Goal: Information Seeking & Learning: Learn about a topic

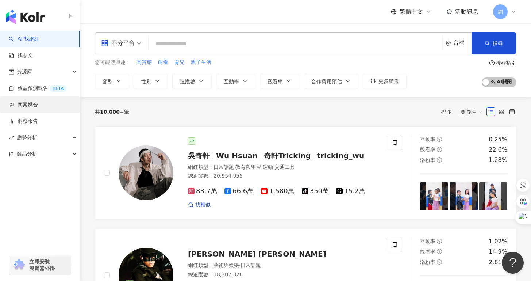
click at [33, 107] on link "商案媒合" at bounding box center [23, 104] width 29 height 7
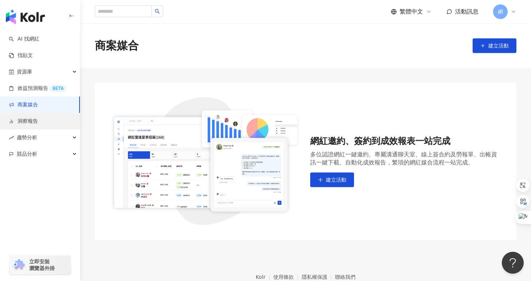
click at [35, 122] on link "洞察報告" at bounding box center [23, 121] width 29 height 7
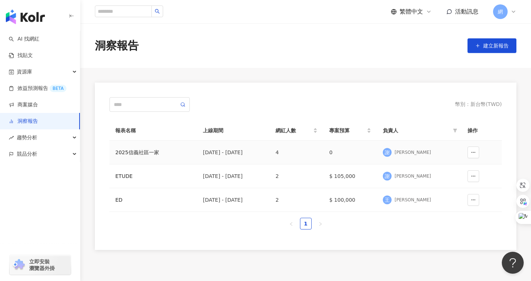
click at [324, 154] on td "4" at bounding box center [297, 153] width 54 height 24
click at [324, 150] on td "4" at bounding box center [297, 153] width 54 height 24
click at [469, 151] on button "button" at bounding box center [474, 152] width 12 height 12
click at [377, 161] on td "0" at bounding box center [351, 153] width 54 height 24
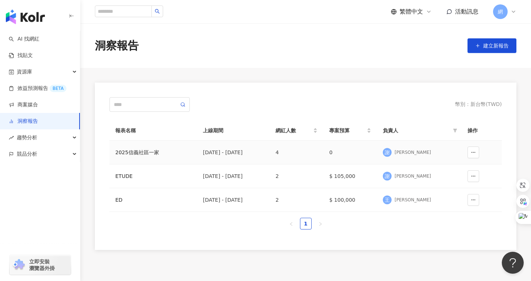
click at [139, 149] on div "2025信義社區一家" at bounding box center [153, 152] width 76 height 8
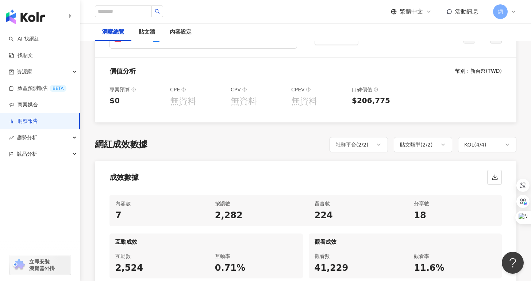
scroll to position [236, 0]
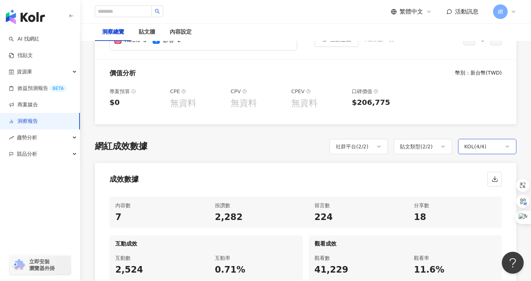
click at [477, 149] on div "KOL ( 4 / 4 )" at bounding box center [476, 146] width 22 height 9
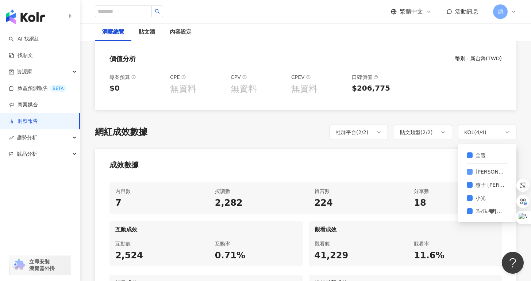
scroll to position [179, 0]
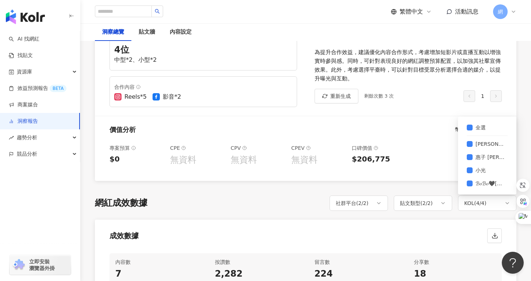
click at [421, 151] on div "專案預算 $0 CPE 無資料 CPV 無資料 CPEV 無資料 口碑價值 $206,775" at bounding box center [306, 159] width 422 height 43
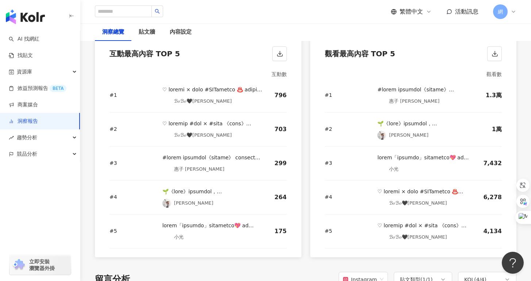
scroll to position [1002, 0]
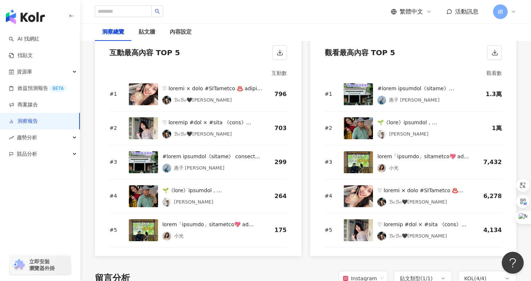
click at [414, 192] on div at bounding box center [425, 190] width 94 height 9
click at [406, 192] on div at bounding box center [425, 190] width 94 height 9
click at [356, 195] on img at bounding box center [358, 196] width 29 height 22
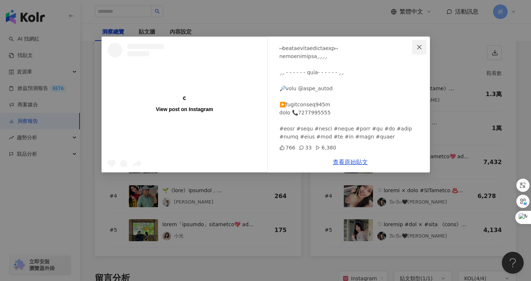
scroll to position [110, 0]
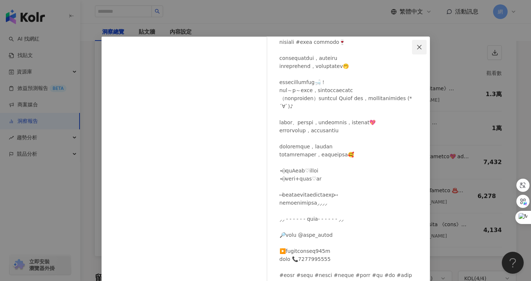
click at [419, 49] on icon "close" at bounding box center [420, 47] width 6 height 6
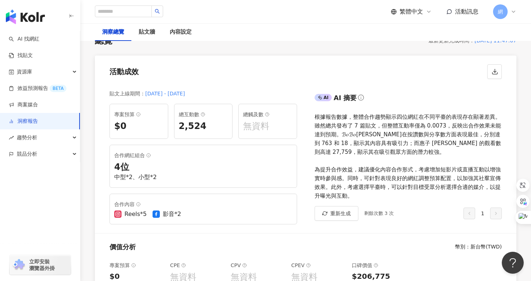
scroll to position [0, 0]
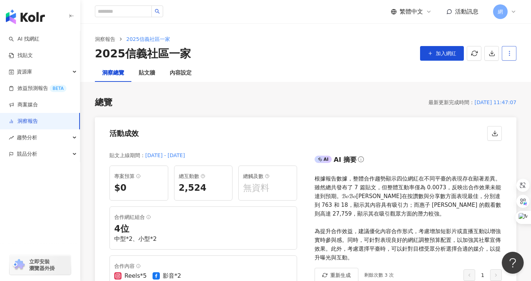
click at [507, 54] on icon "button" at bounding box center [510, 53] width 7 height 7
click at [423, 72] on div "洞察總覽 貼文牆 內容設定" at bounding box center [305, 73] width 451 height 18
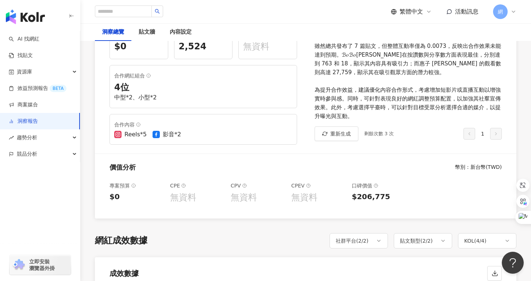
click at [137, 138] on div "合作內容 Reels*5 影音*2" at bounding box center [204, 129] width 188 height 31
click at [138, 133] on div "Reels*5" at bounding box center [136, 134] width 22 height 8
click at [140, 133] on div "Reels*5" at bounding box center [136, 134] width 22 height 8
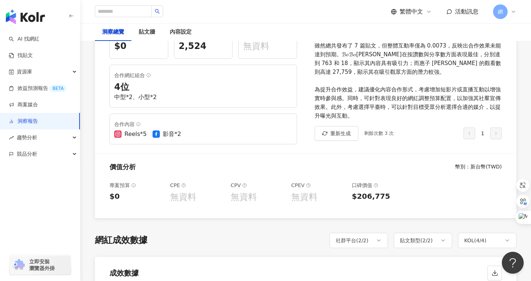
click at [270, 135] on div "Reels*5 影音*2" at bounding box center [203, 134] width 178 height 8
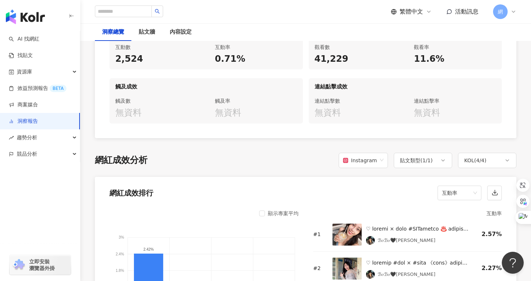
scroll to position [448, 0]
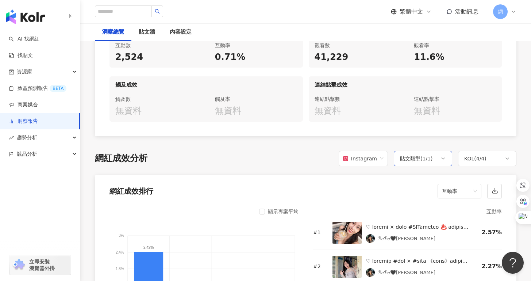
click at [443, 160] on icon at bounding box center [444, 159] width 6 height 6
click at [383, 160] on span "Instagram" at bounding box center [363, 159] width 41 height 14
click at [506, 160] on icon at bounding box center [508, 159] width 6 height 6
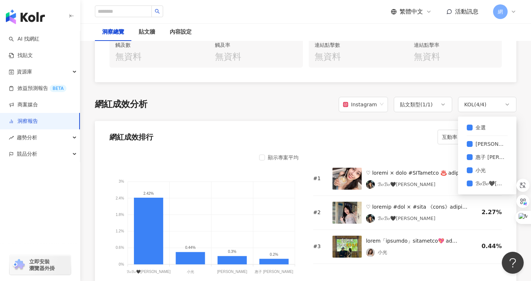
scroll to position [505, 0]
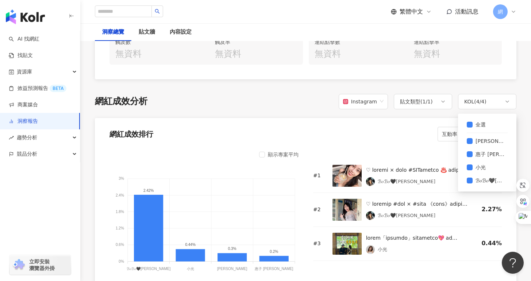
click at [400, 130] on div "網紅成效排行 互動率" at bounding box center [306, 132] width 422 height 28
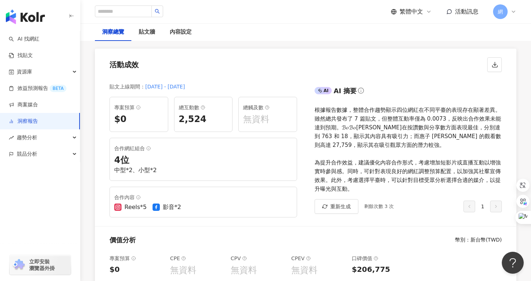
scroll to position [0, 0]
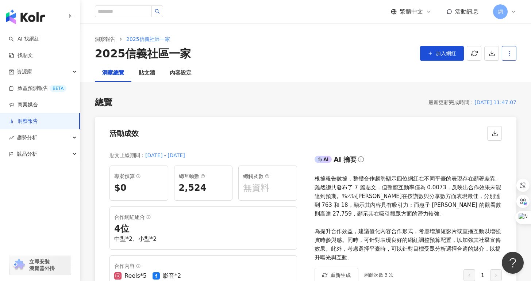
click at [506, 54] on button "button" at bounding box center [509, 53] width 15 height 15
click at [498, 73] on div "設定報告" at bounding box center [497, 71] width 28 height 8
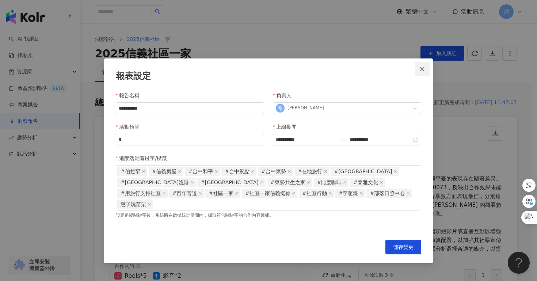
click at [420, 71] on icon "close" at bounding box center [422, 69] width 6 height 6
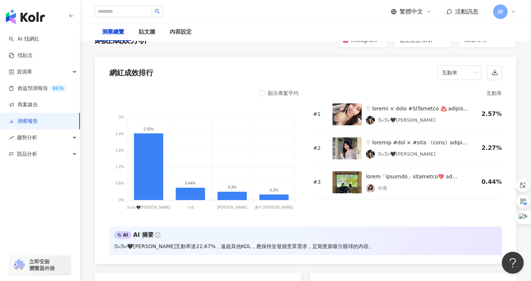
scroll to position [598, 0]
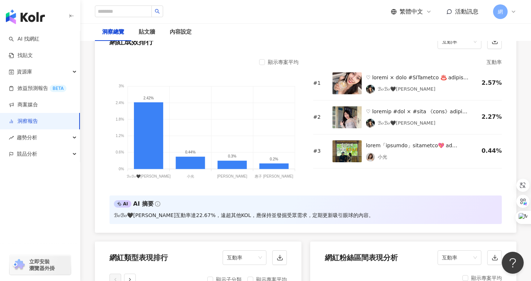
click at [350, 90] on img at bounding box center [347, 83] width 29 height 22
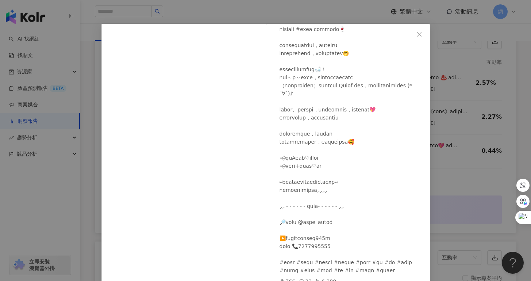
scroll to position [18, 0]
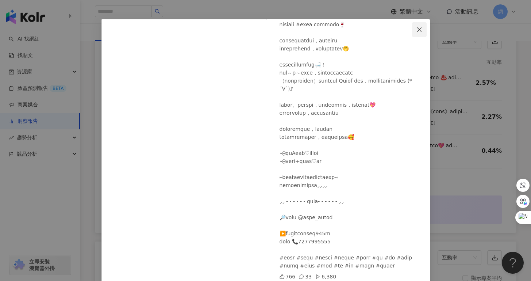
click at [417, 27] on icon "close" at bounding box center [420, 30] width 6 height 6
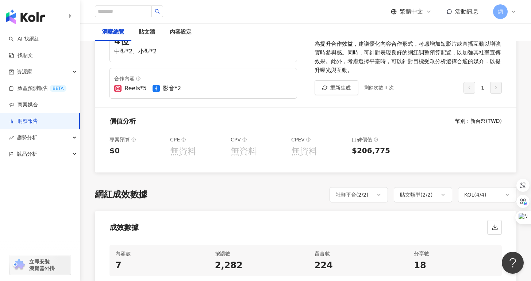
scroll to position [0, 0]
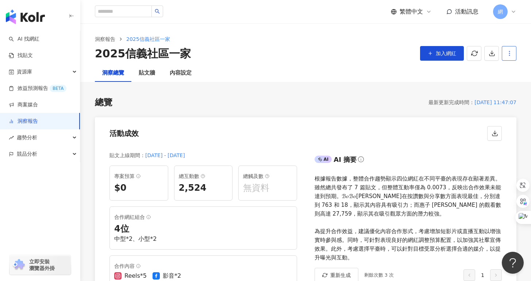
click at [505, 57] on button "button" at bounding box center [509, 53] width 15 height 15
click at [499, 71] on div "設定報告" at bounding box center [497, 71] width 28 height 8
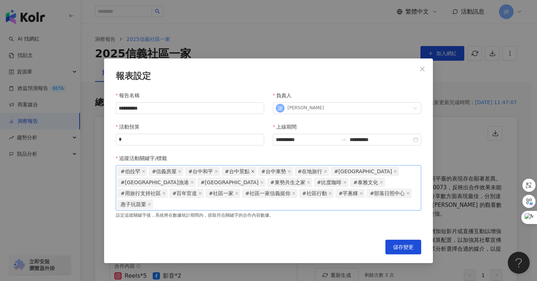
click at [251, 171] on icon "close" at bounding box center [253, 171] width 4 height 4
click at [400, 244] on span "儲存變更" at bounding box center [403, 247] width 20 height 6
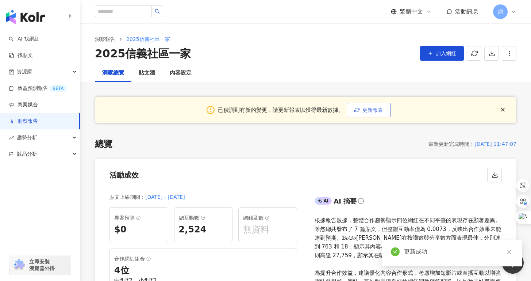
click at [369, 114] on button "更新報表" at bounding box center [369, 110] width 44 height 15
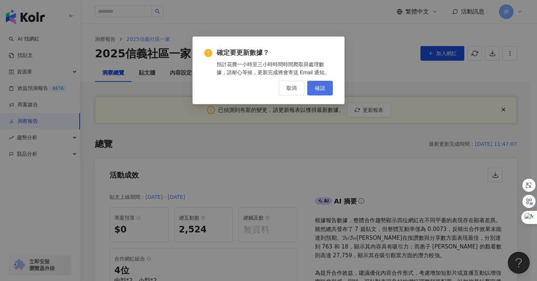
click at [324, 93] on button "確認" at bounding box center [320, 88] width 26 height 15
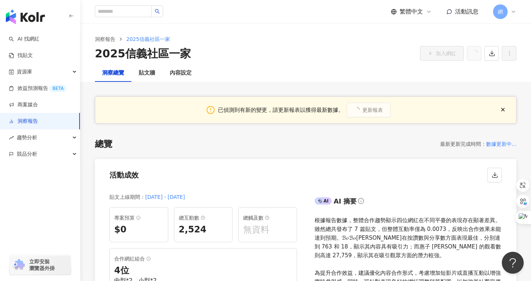
click at [391, 52] on div "2025信義社區一家 加入網紅" at bounding box center [306, 53] width 422 height 15
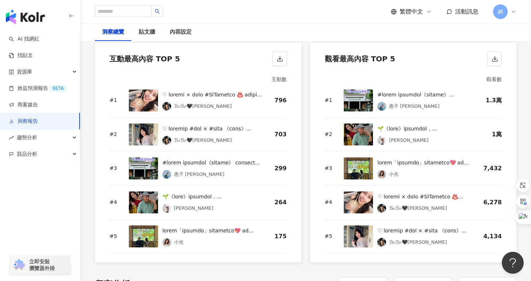
scroll to position [1035, 0]
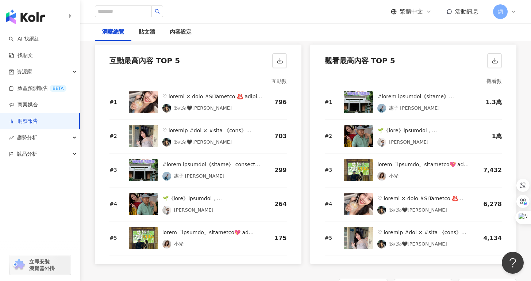
click at [375, 204] on div "ℬ𝑜ℬ𝑜🖤[PERSON_NAME]" at bounding box center [408, 204] width 128 height 22
click at [382, 197] on div at bounding box center [425, 198] width 94 height 9
click at [163, 98] on div at bounding box center [213, 96] width 100 height 9
click at [146, 99] on img at bounding box center [143, 102] width 29 height 22
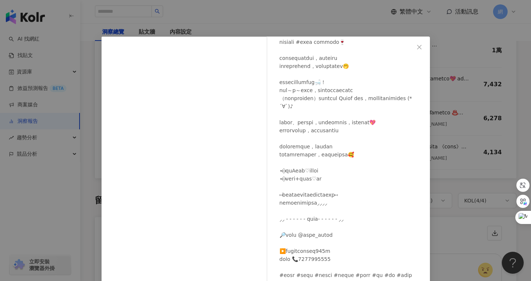
scroll to position [47, 0]
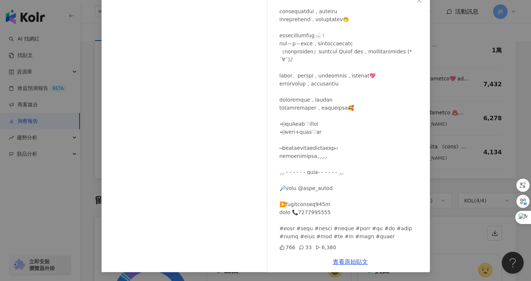
click at [496, 126] on div "ℬ𝑜ℬ𝑜🖤[PERSON_NAME] [DATE] 766 33 6,380 查看原始貼文" at bounding box center [265, 140] width 531 height 281
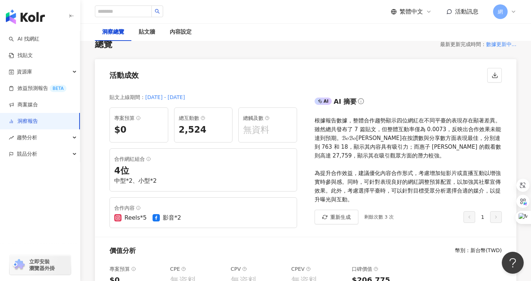
scroll to position [0, 0]
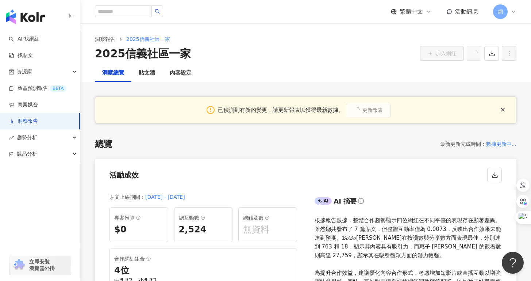
click at [250, 75] on div "洞察總覽 貼文牆 內容設定" at bounding box center [305, 73] width 451 height 18
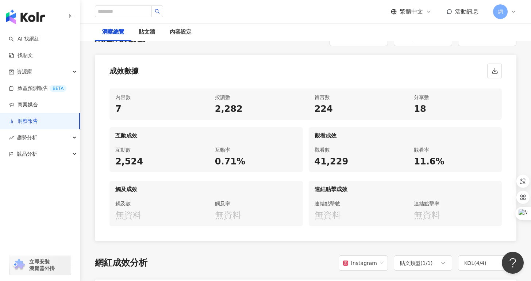
scroll to position [385, 0]
click at [288, 84] on div "內容數 7 按讚數 2,282 留言數 224 分享數 18 互動成效 互動數 2,524 互動率 0.71% 觀看成效 觀看數 41,229 觀看率 11.…" at bounding box center [306, 162] width 422 height 158
click at [491, 73] on button "button" at bounding box center [495, 71] width 15 height 15
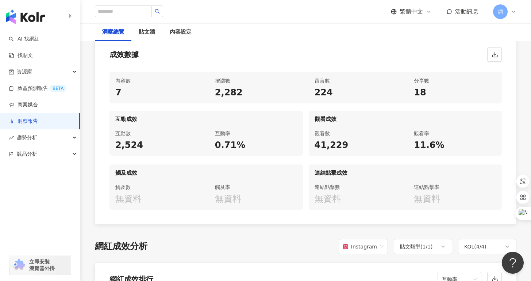
scroll to position [402, 0]
click at [218, 145] on div "0.71%" at bounding box center [256, 145] width 82 height 12
click at [222, 136] on div "互動率" at bounding box center [256, 133] width 82 height 9
click at [226, 134] on div "互動率" at bounding box center [256, 133] width 82 height 9
click at [230, 143] on div "0.71%" at bounding box center [256, 145] width 82 height 12
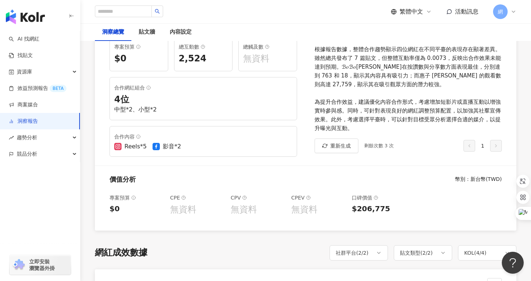
scroll to position [0, 0]
